Goal: Information Seeking & Learning: Learn about a topic

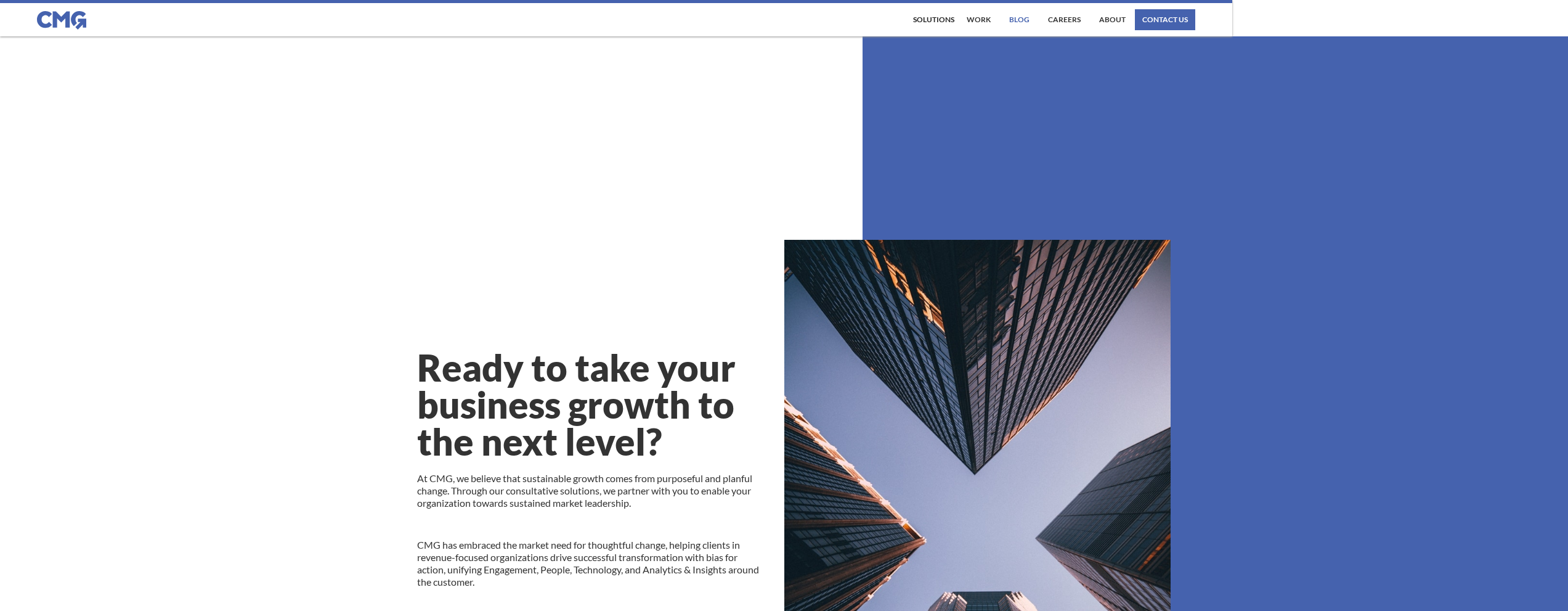
click at [1030, 19] on link "Blog" at bounding box center [1019, 19] width 26 height 21
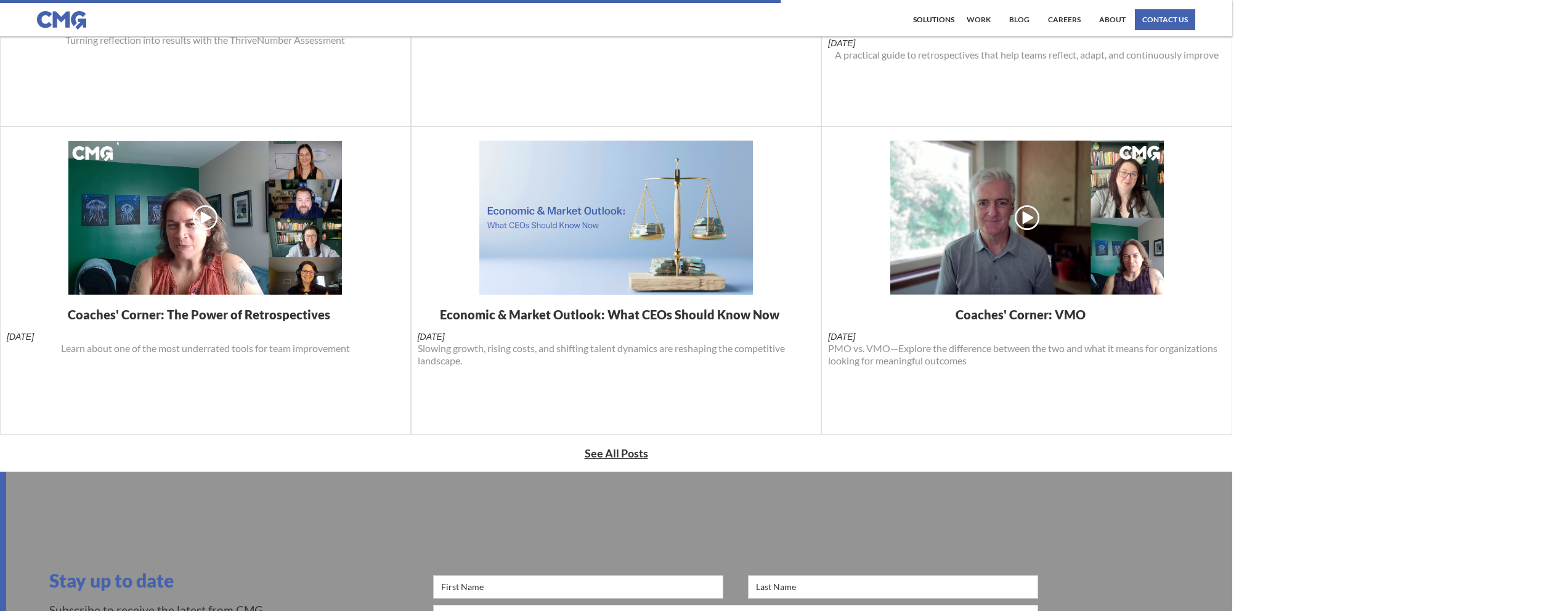
scroll to position [479, 0]
click at [652, 315] on h1 "Economic & Market Outlook: What CEOs Should Know Now" at bounding box center [616, 313] width 352 height 15
